Goal: Check status

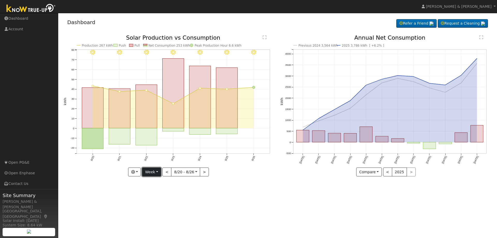
click at [159, 173] on button "Week" at bounding box center [151, 171] width 19 height 9
click at [164, 197] on link "Month" at bounding box center [160, 197] width 36 height 7
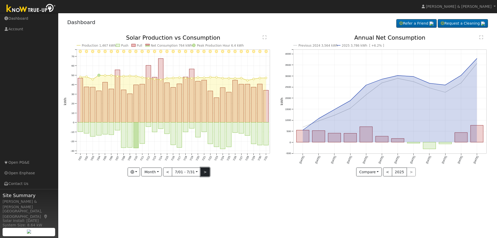
click at [203, 171] on button ">" at bounding box center [205, 171] width 9 height 9
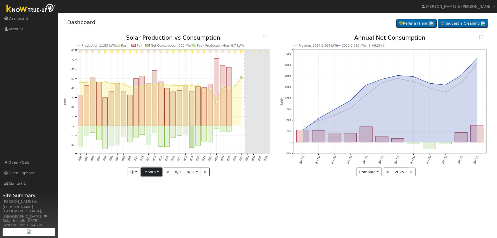
click at [160, 173] on button "Month" at bounding box center [151, 171] width 20 height 9
click at [158, 202] on link "Year" at bounding box center [160, 204] width 36 height 7
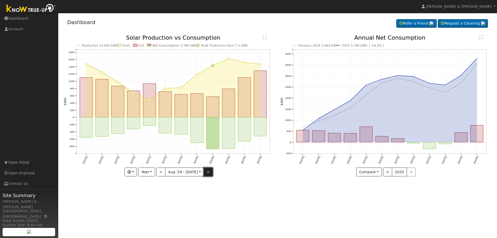
click at [205, 174] on button ">" at bounding box center [208, 171] width 9 height 9
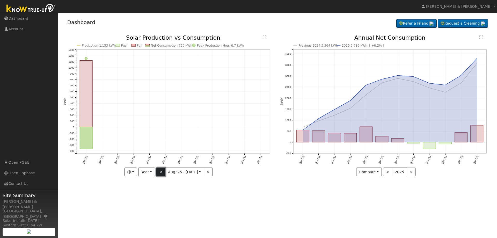
click at [163, 173] on button "<" at bounding box center [160, 171] width 9 height 9
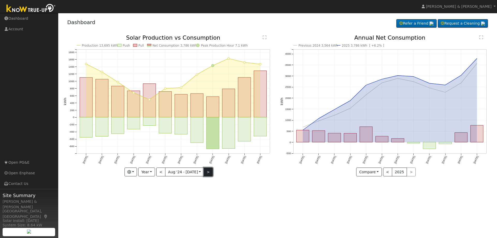
click at [208, 172] on button ">" at bounding box center [208, 171] width 9 height 9
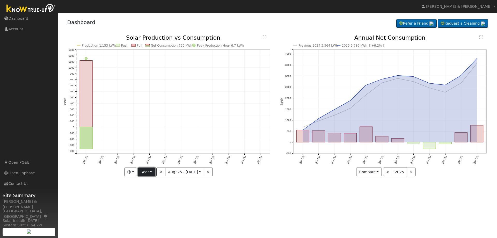
click at [152, 174] on button "Year" at bounding box center [146, 171] width 17 height 9
click at [152, 198] on link "Month" at bounding box center [156, 197] width 36 height 7
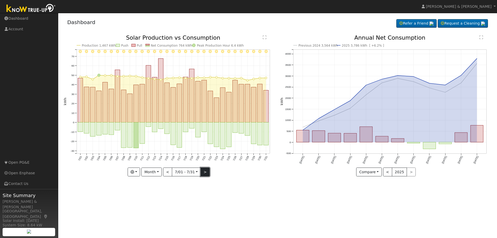
click at [206, 171] on button ">" at bounding box center [205, 171] width 9 height 9
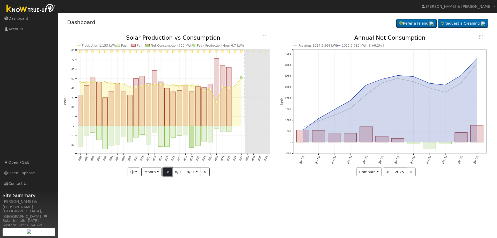
click at [167, 173] on button "<" at bounding box center [167, 171] width 9 height 9
type input "[DATE]"
